Goal: Navigation & Orientation: Find specific page/section

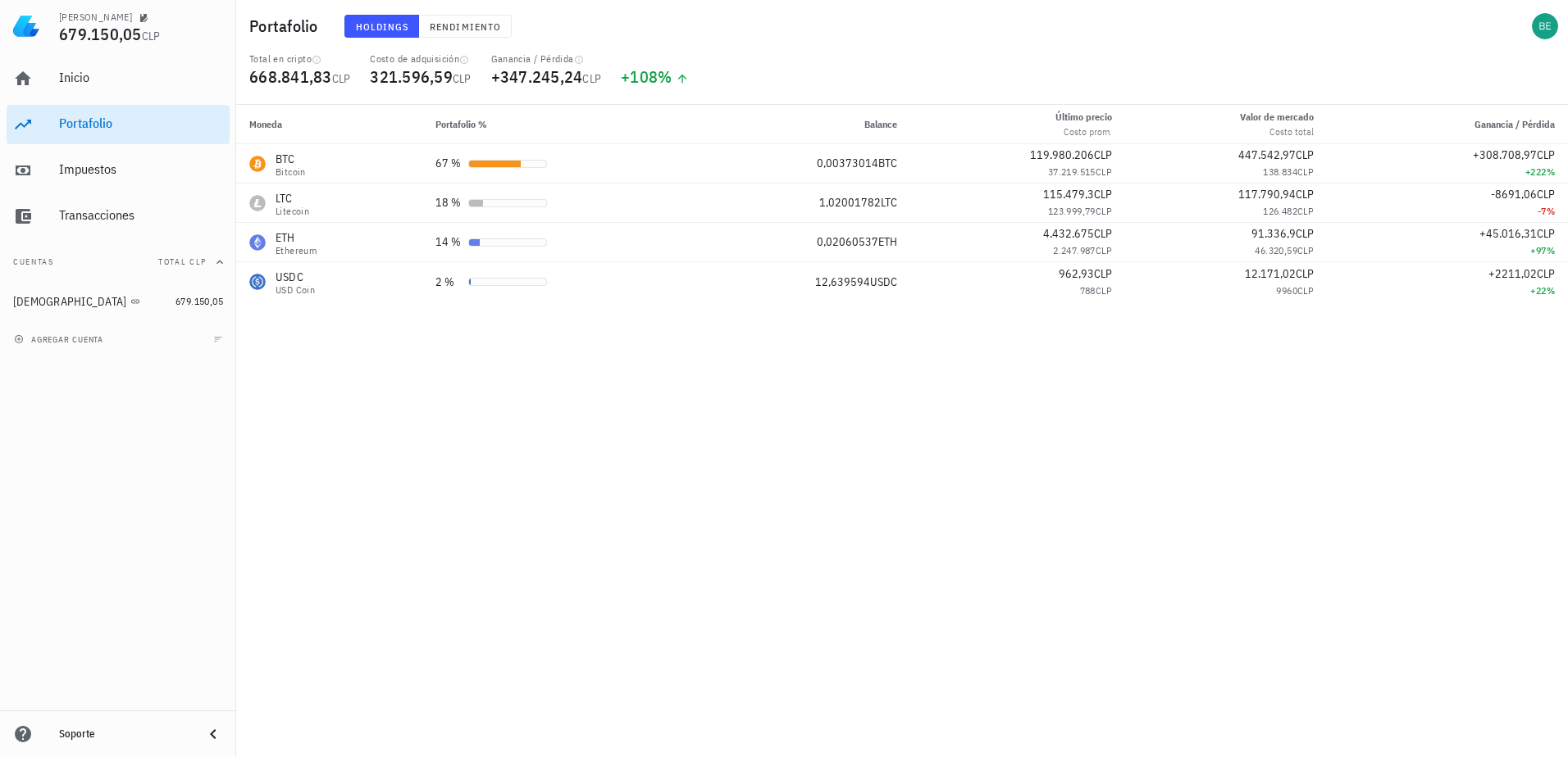
drag, startPoint x: 3, startPoint y: 117, endPoint x: 0, endPoint y: 98, distance: 19.2
click at [3, 115] on div "Inicio [GEOGRAPHIC_DATA] Impuestos [GEOGRAPHIC_DATA] Cuentas Total CLP Buda 679…" at bounding box center [118, 187] width 237 height 269
click at [0, 229] on html "[PERSON_NAME] 679.150,05 CLP Inicio [GEOGRAPHIC_DATA] Impuestos [GEOGRAPHIC_DAT…" at bounding box center [784, 378] width 1568 height 757
drag, startPoint x: 11, startPoint y: 71, endPoint x: 0, endPoint y: 66, distance: 12.1
click at [10, 71] on link "Inicio" at bounding box center [118, 78] width 223 height 40
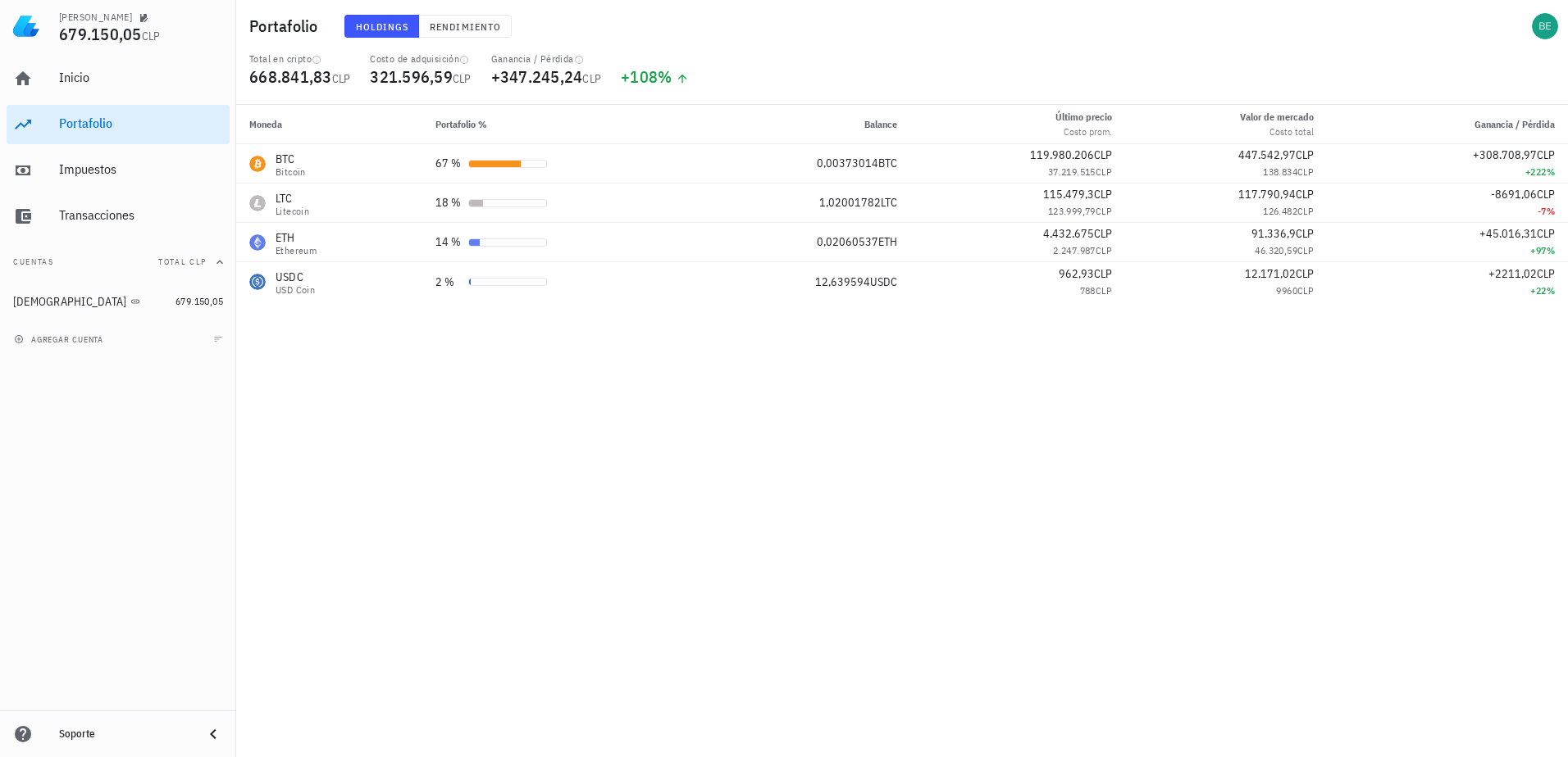
click at [943, 569] on div "Moneda Portafolio % Balance Último precio Costo prom. Valor [PERSON_NAME] Costo…" at bounding box center [902, 431] width 1331 height 653
click at [681, 547] on div "Moneda Portafolio % Balance Último precio Costo prom. Valor [PERSON_NAME] Costo…" at bounding box center [902, 431] width 1331 height 653
